Goal: Information Seeking & Learning: Learn about a topic

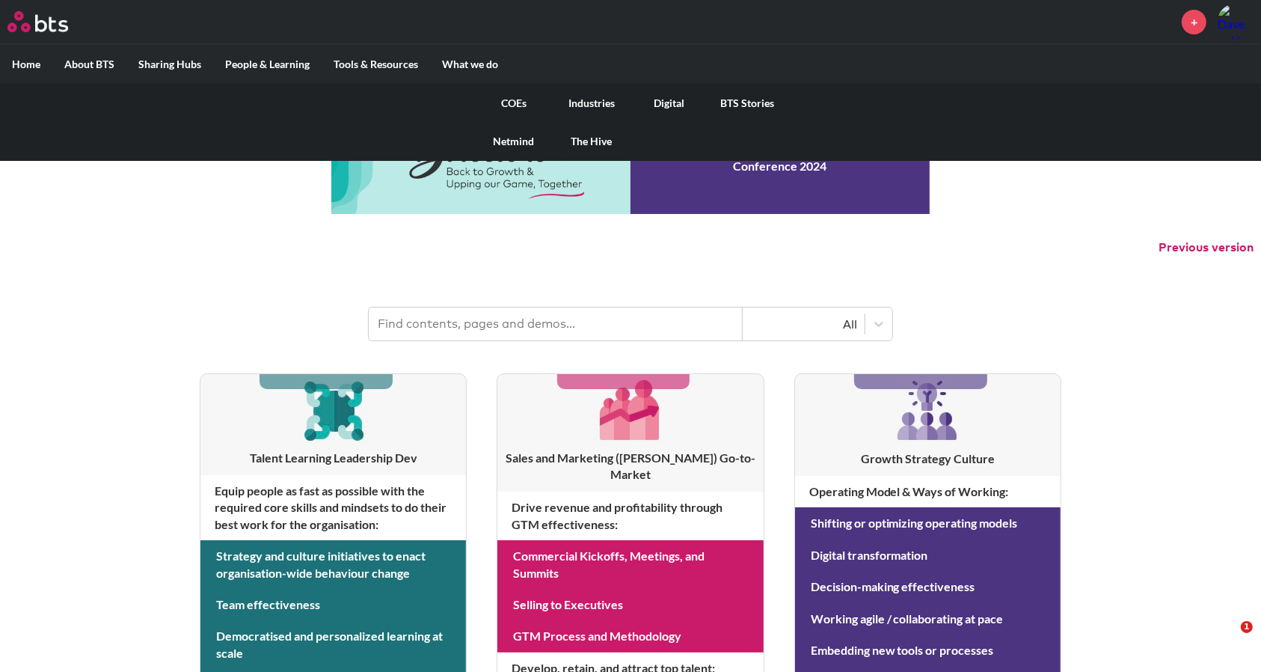
click at [518, 99] on link "COEs" at bounding box center [514, 103] width 78 height 39
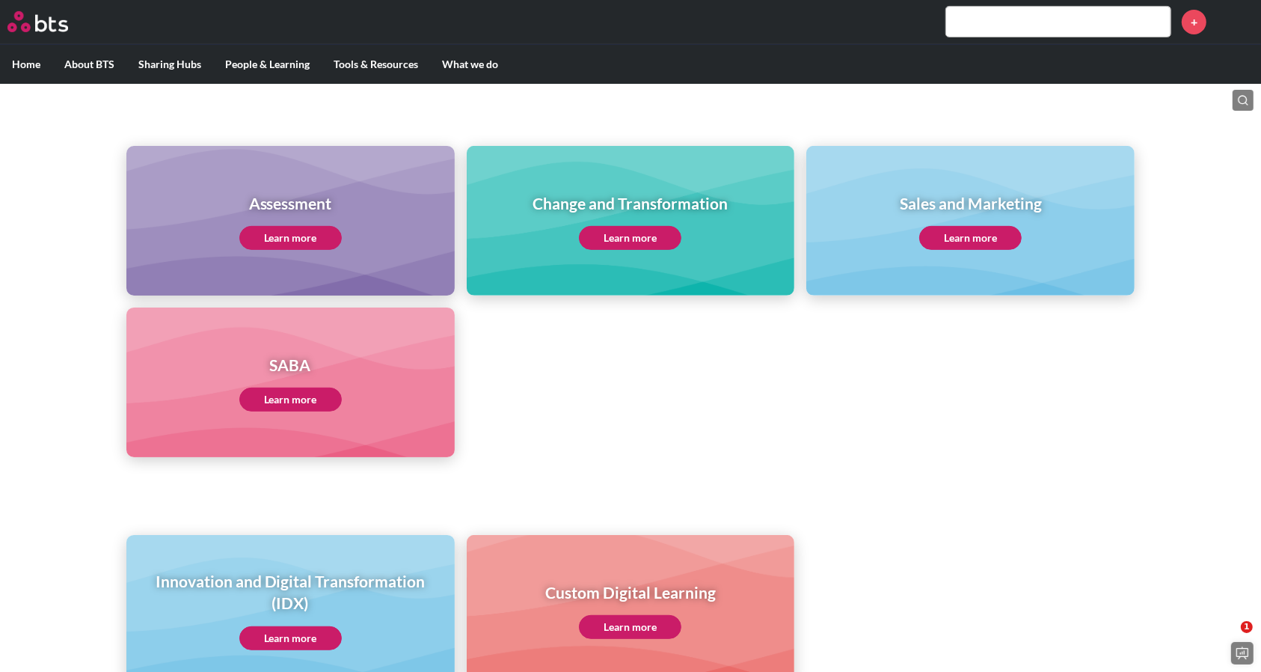
scroll to position [628, 0]
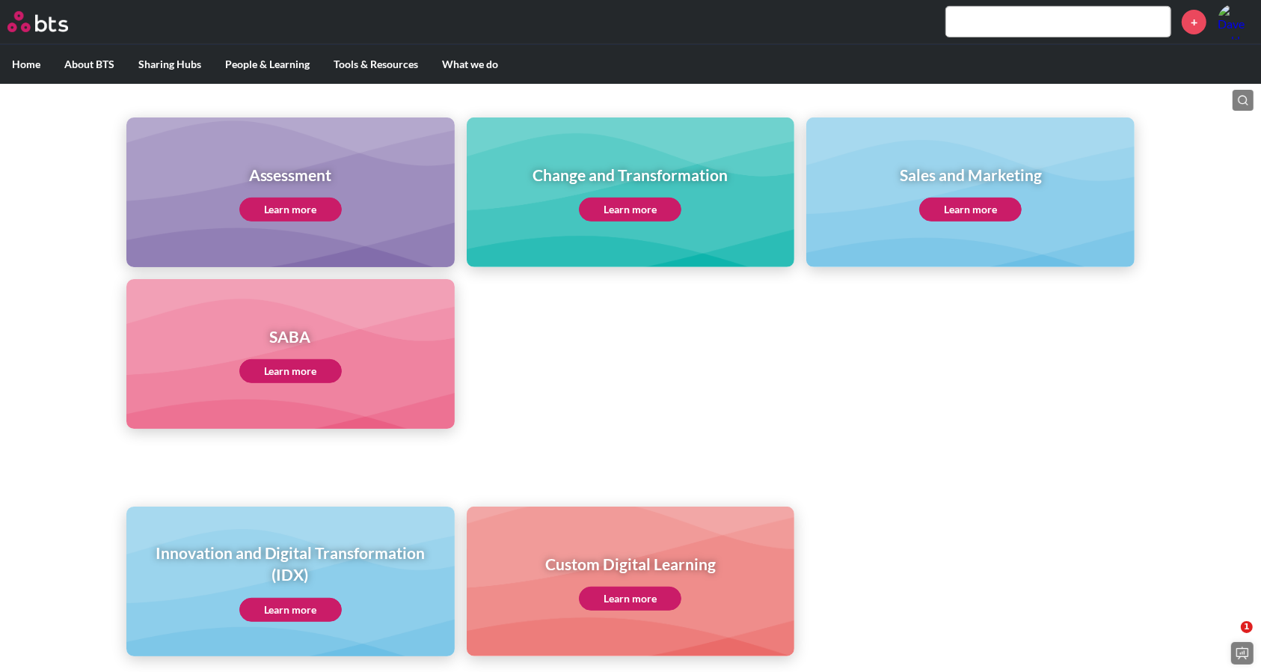
click at [280, 363] on link "Learn more" at bounding box center [290, 371] width 102 height 24
